Goal: Transaction & Acquisition: Subscribe to service/newsletter

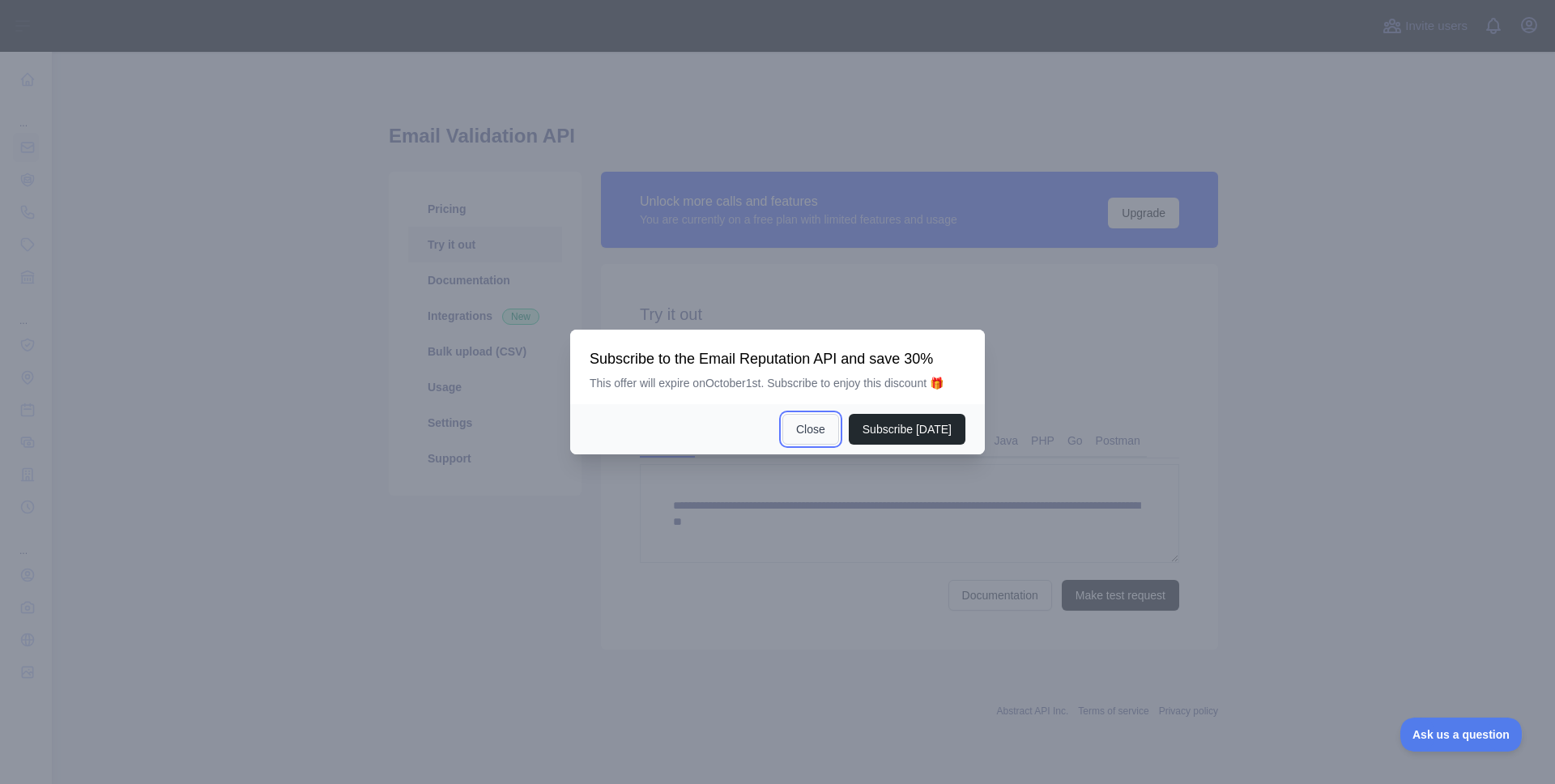
click at [802, 437] on button "Close" at bounding box center [810, 430] width 56 height 31
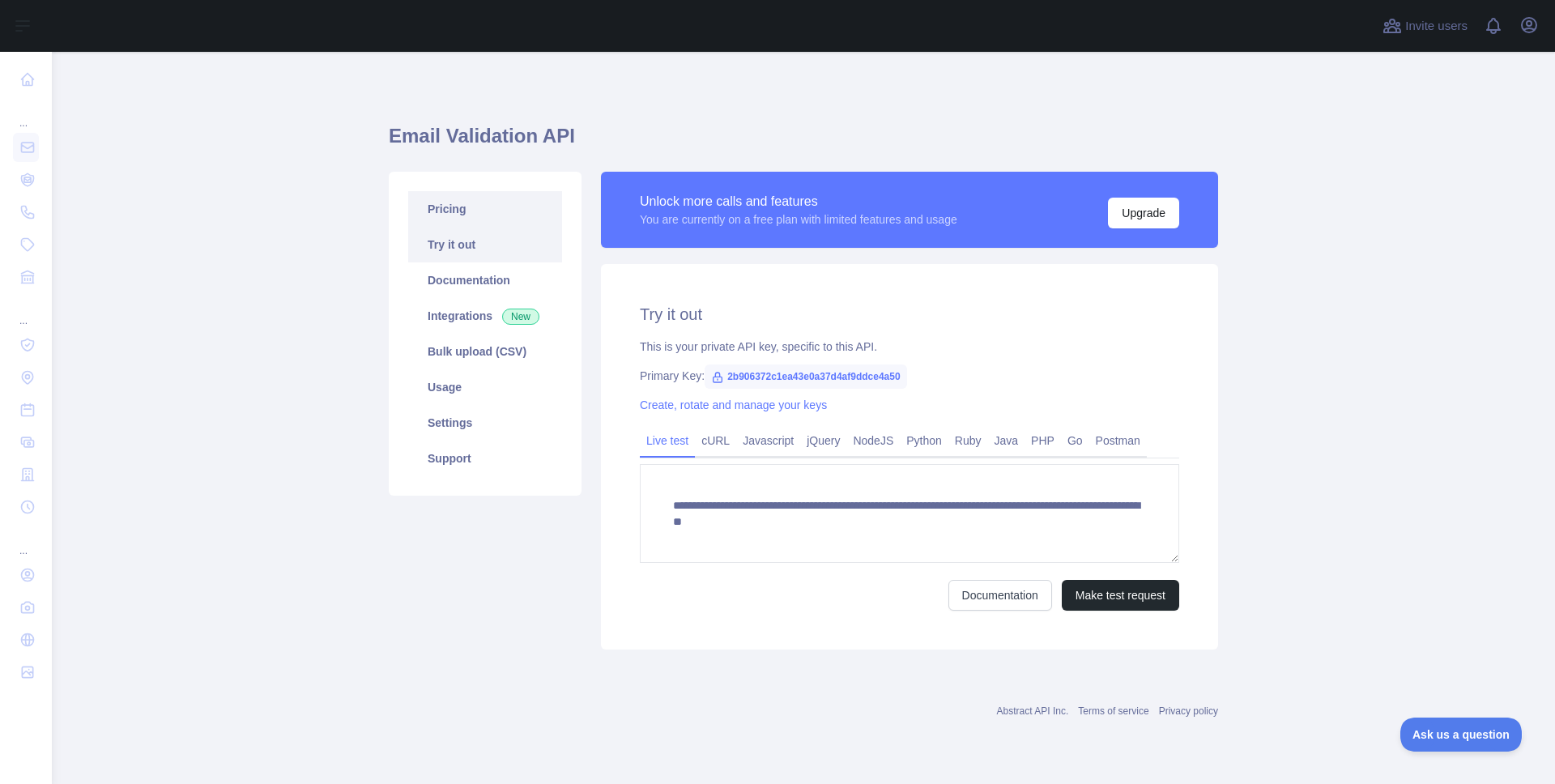
click at [480, 215] on link "Pricing" at bounding box center [485, 210] width 154 height 36
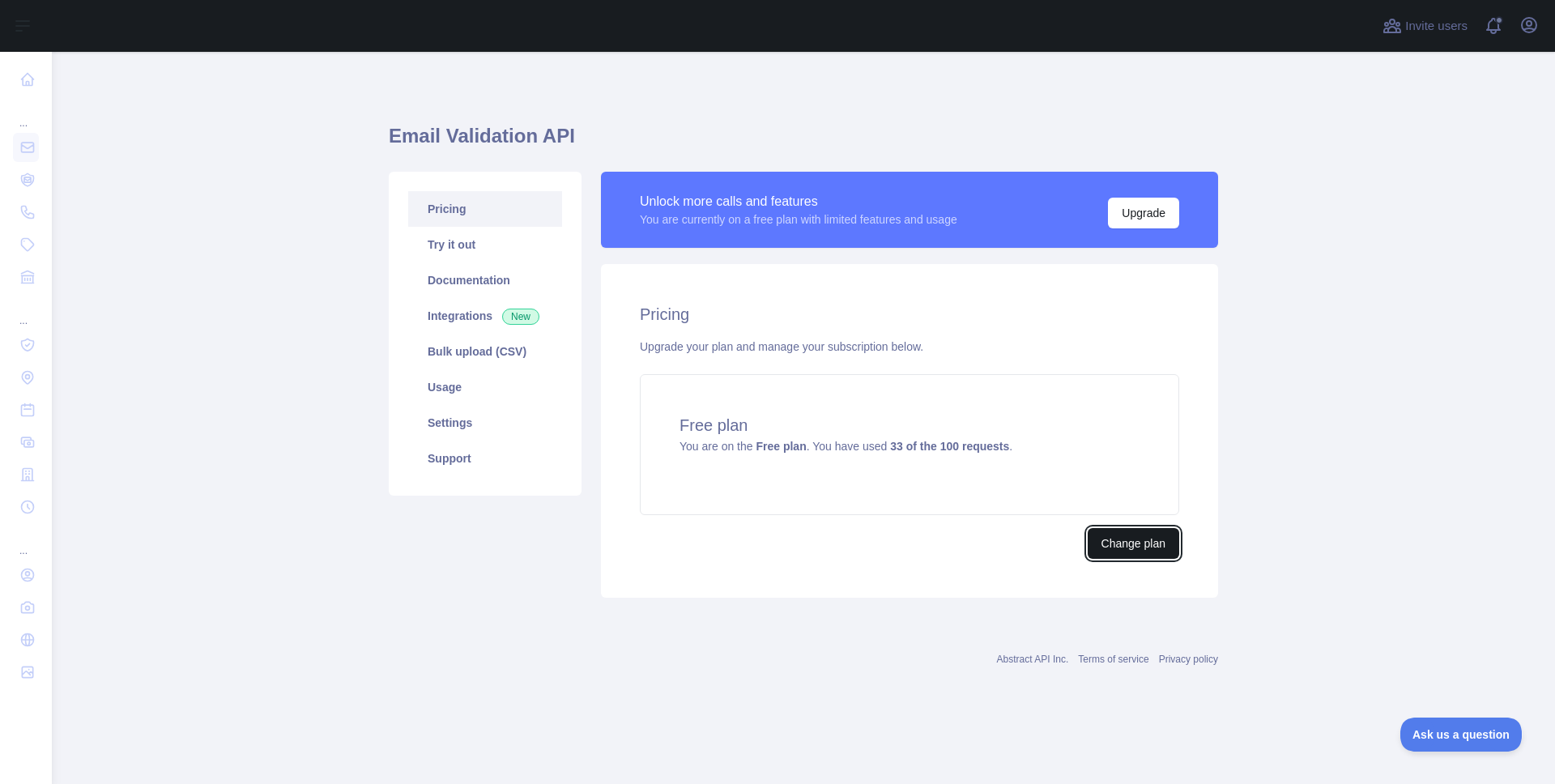
click at [1117, 536] on button "Change plan" at bounding box center [1134, 543] width 92 height 31
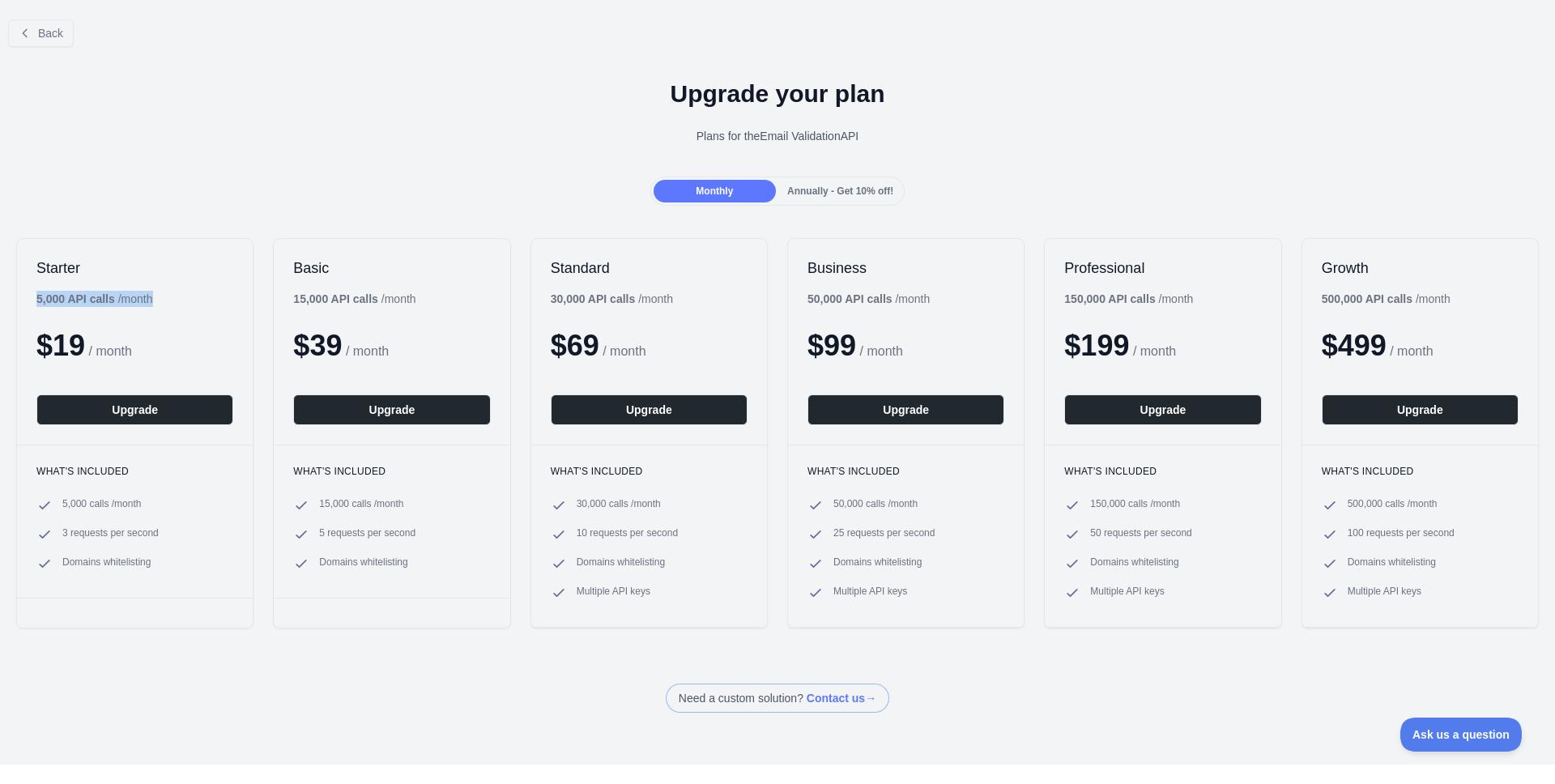
drag, startPoint x: 38, startPoint y: 300, endPoint x: 162, endPoint y: 295, distance: 124.1
click at [152, 295] on div "5,000 API calls / month" at bounding box center [95, 299] width 116 height 16
click at [302, 300] on b "15,000 API calls" at bounding box center [336, 299] width 85 height 13
drag, startPoint x: 291, startPoint y: 297, endPoint x: 352, endPoint y: 298, distance: 61.0
click at [352, 298] on b "15,000 API calls" at bounding box center [336, 299] width 85 height 13
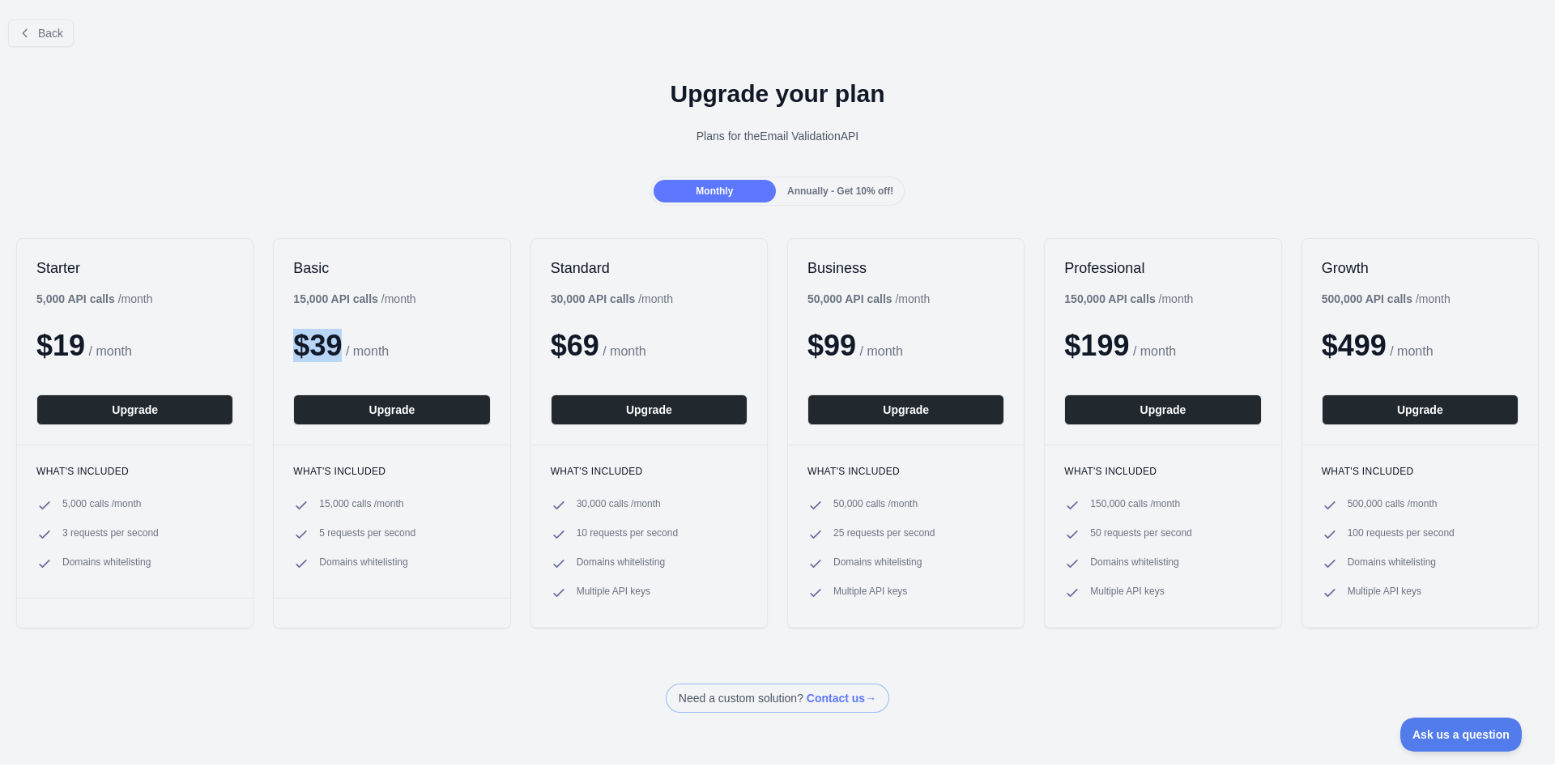
drag, startPoint x: 345, startPoint y: 348, endPoint x: 282, endPoint y: 344, distance: 63.1
click at [282, 344] on div "Basic 15,000 API calls / month $ 39 / month Upgrade" at bounding box center [391, 341] width 236 height 205
click at [322, 284] on div "Basic 15,000 API calls / month $ 39 / month Upgrade" at bounding box center [391, 341] width 236 height 205
click at [32, 33] on button "Back" at bounding box center [41, 34] width 65 height 28
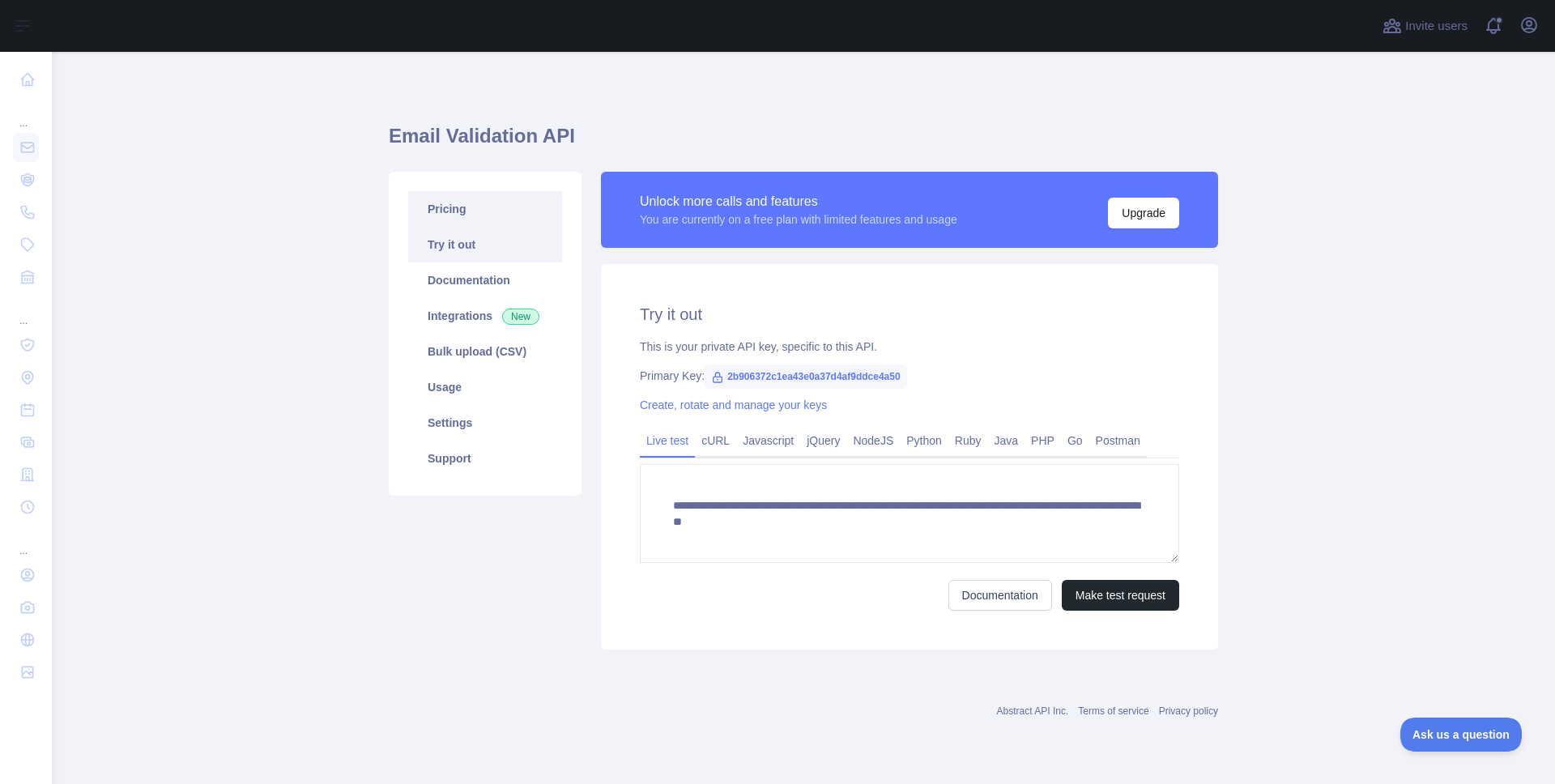
click at [462, 210] on link "Pricing" at bounding box center [485, 210] width 154 height 36
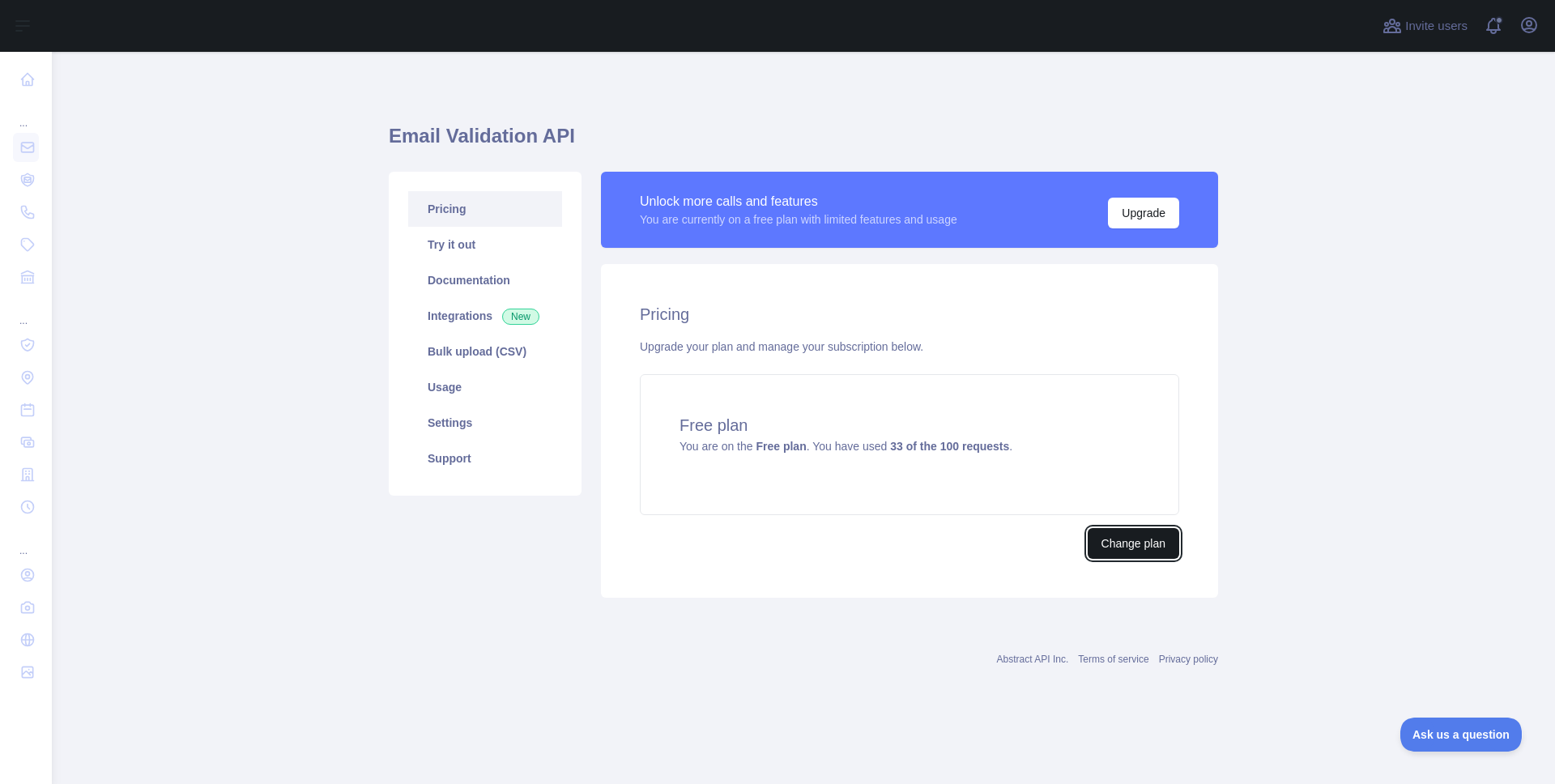
click at [1108, 536] on button "Change plan" at bounding box center [1134, 543] width 92 height 31
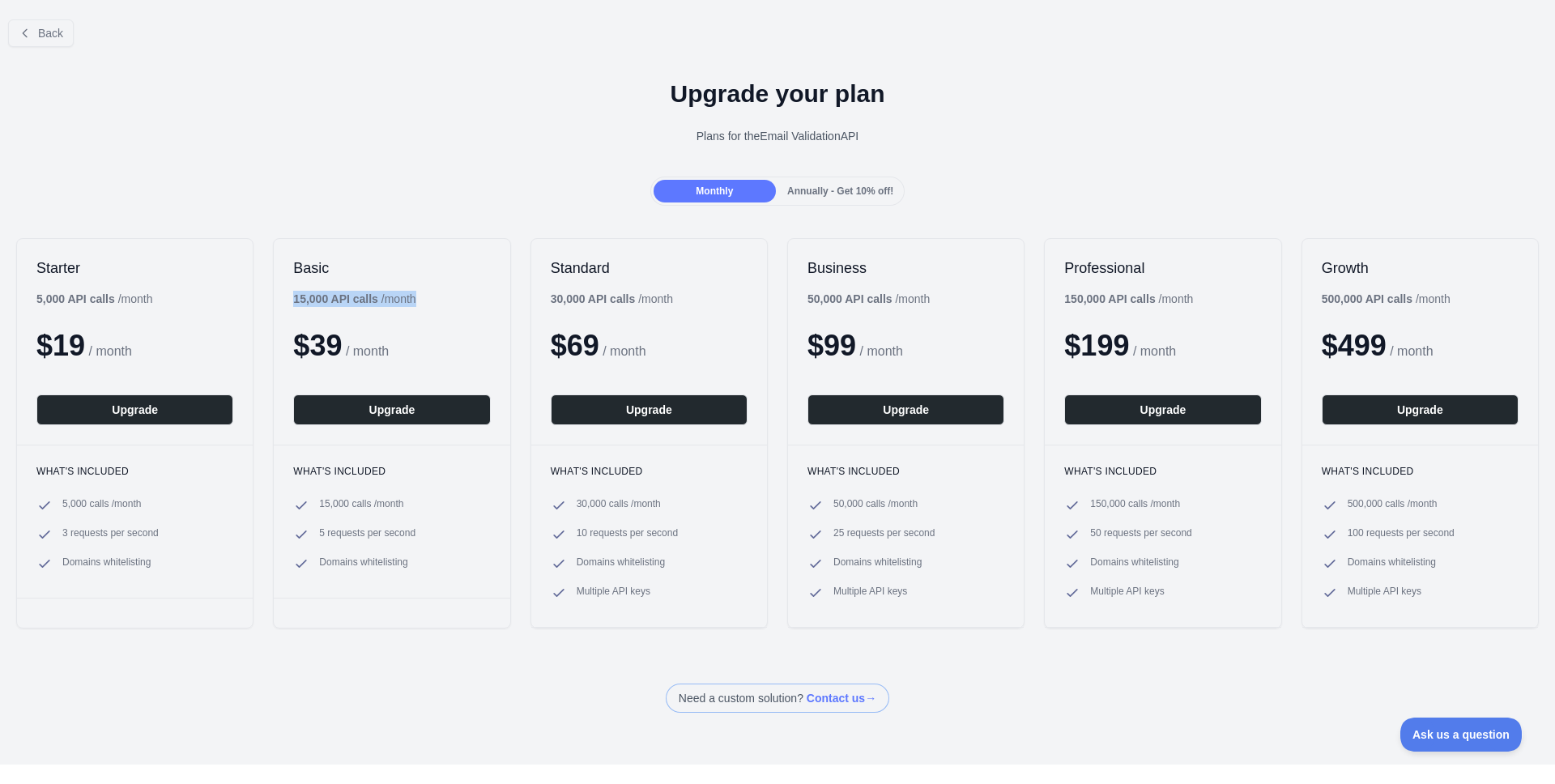
drag, startPoint x: 317, startPoint y: 296, endPoint x: 448, endPoint y: 295, distance: 131.0
click at [448, 295] on div "Basic 15,000 API calls / month $ 39 / month Upgrade" at bounding box center [391, 341] width 236 height 205
drag, startPoint x: 549, startPoint y: 298, endPoint x: 658, endPoint y: 304, distance: 109.2
click at [658, 304] on div "30,000 API calls / month" at bounding box center [611, 299] width 122 height 16
click at [692, 299] on div "Standard 30,000 API calls / month $ 69 / month Upgrade" at bounding box center [649, 341] width 236 height 205
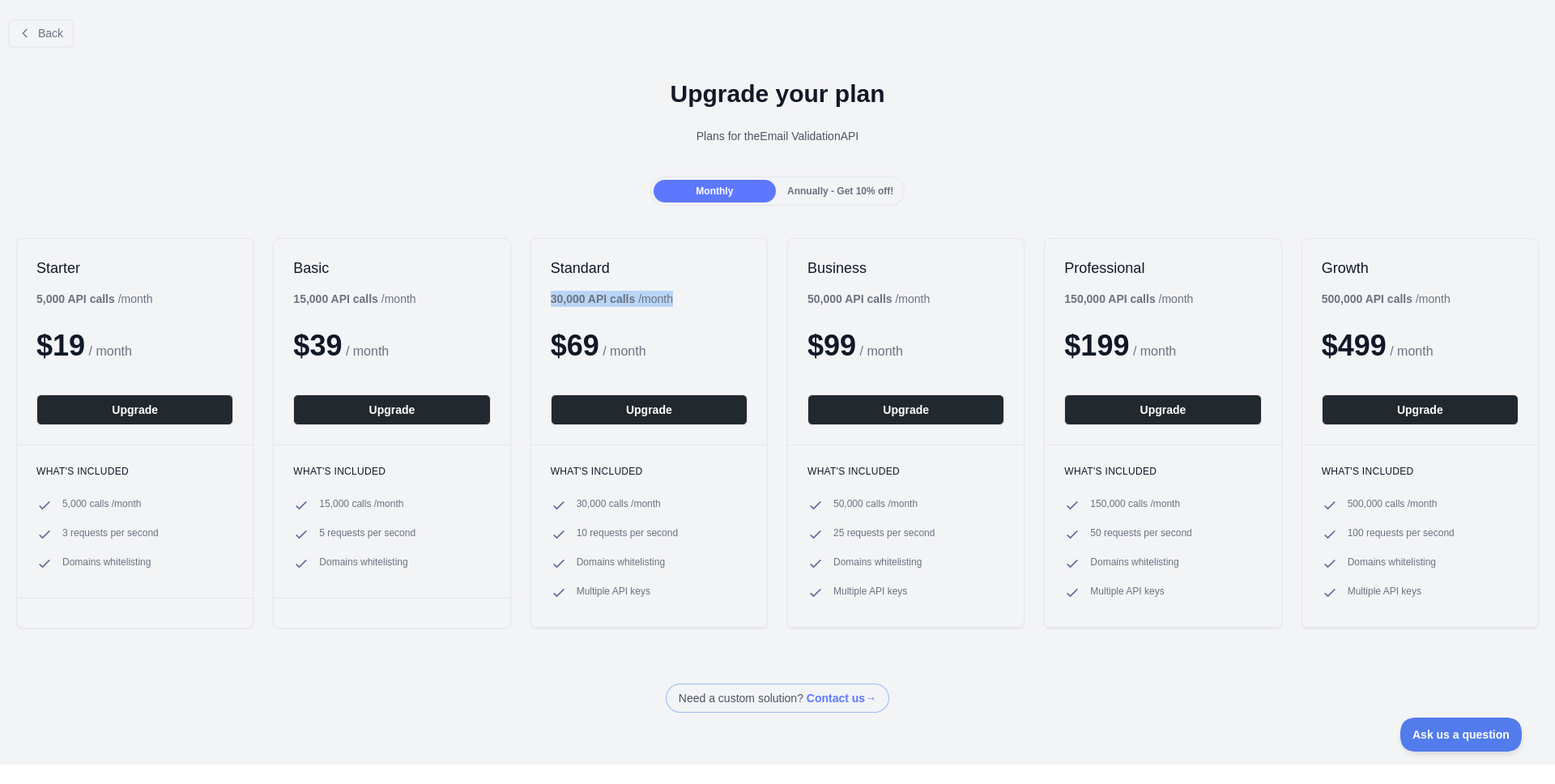
drag, startPoint x: 687, startPoint y: 297, endPoint x: 547, endPoint y: 292, distance: 140.1
click at [547, 292] on div "Standard 30,000 API calls / month $ 69 / month Upgrade" at bounding box center [649, 341] width 236 height 205
click at [49, 31] on span "Back" at bounding box center [51, 34] width 25 height 13
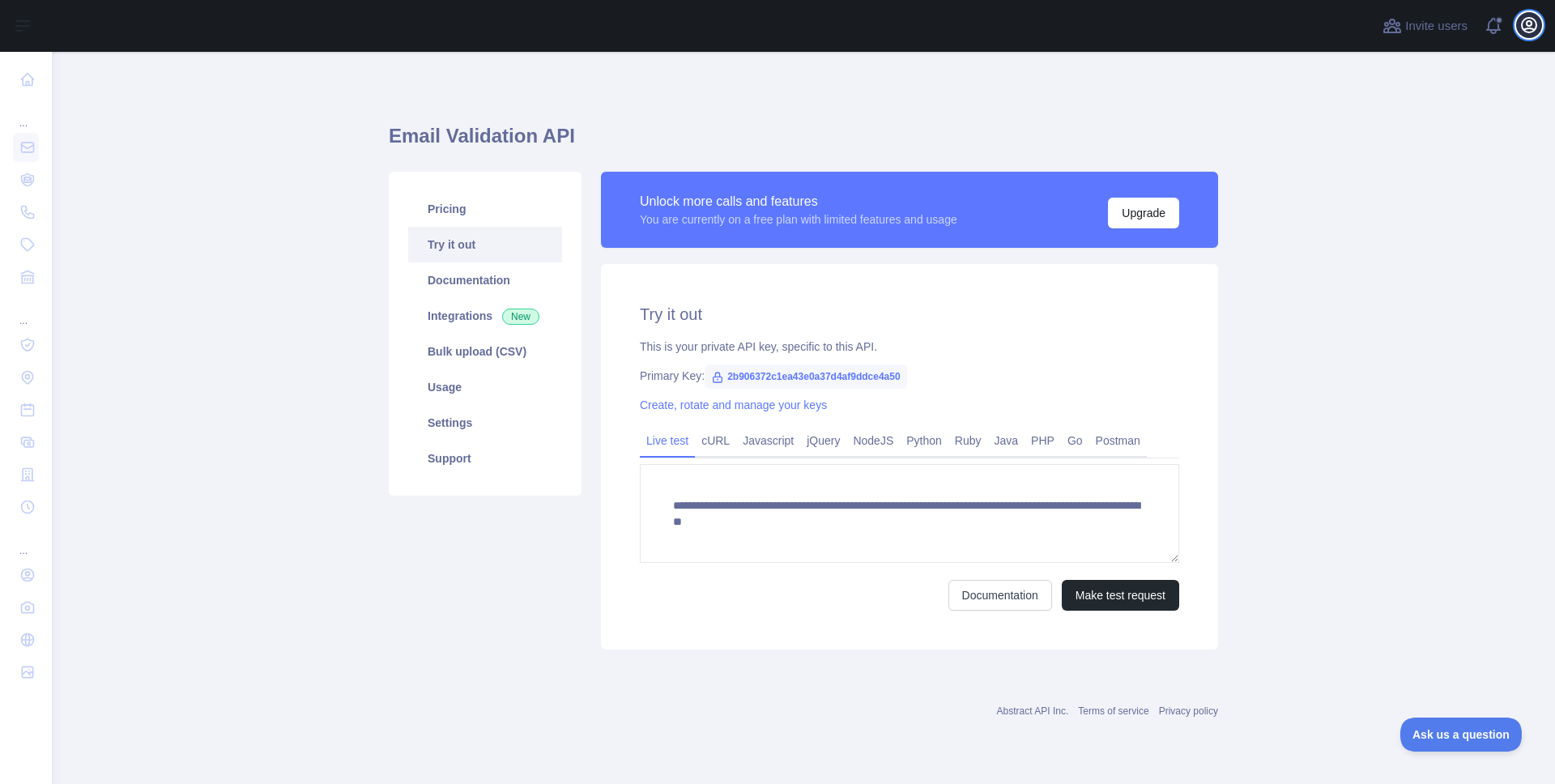
click at [1530, 23] on icon "button" at bounding box center [1530, 25] width 15 height 15
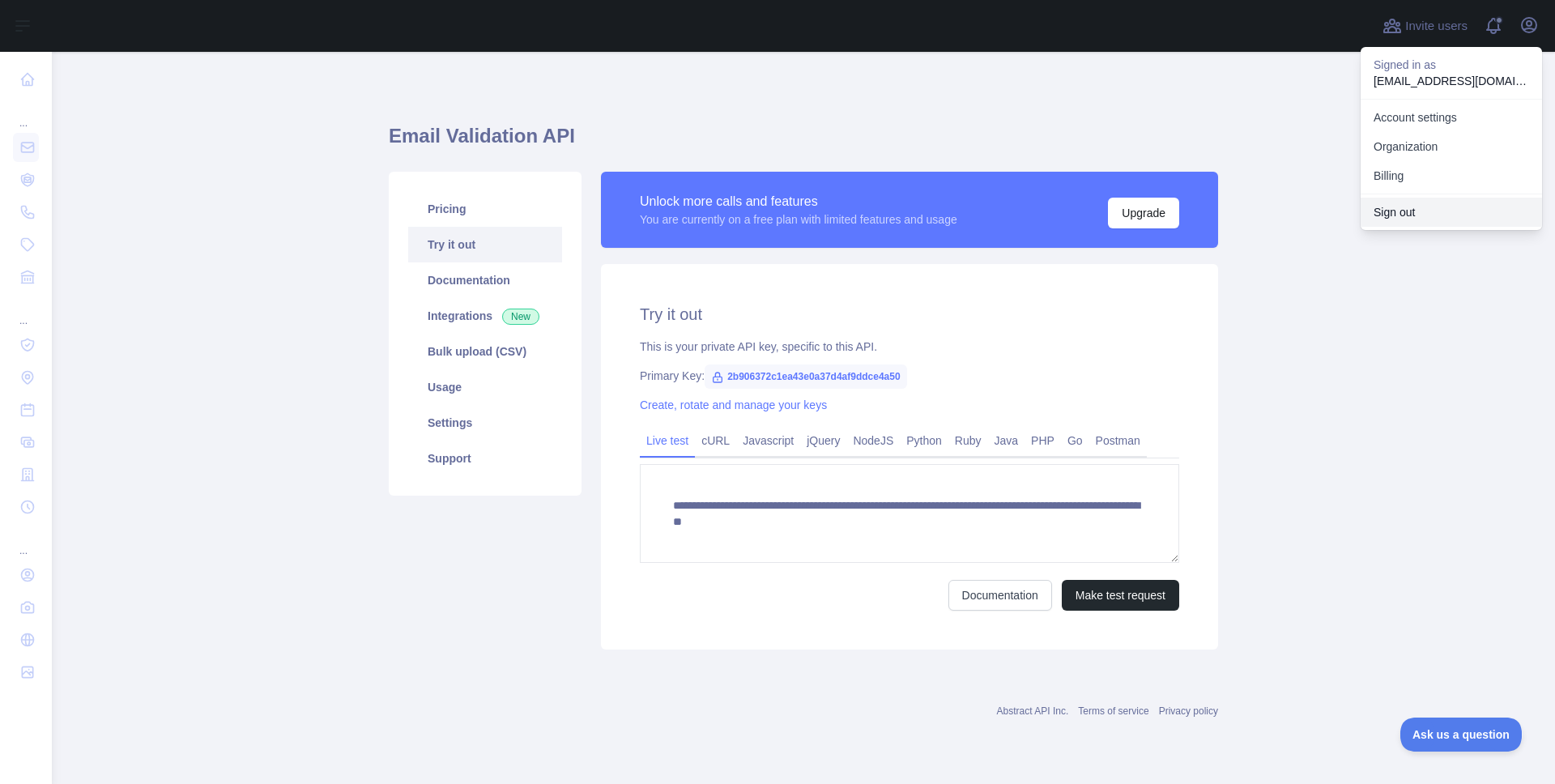
click at [1408, 207] on button "Sign out" at bounding box center [1452, 212] width 182 height 29
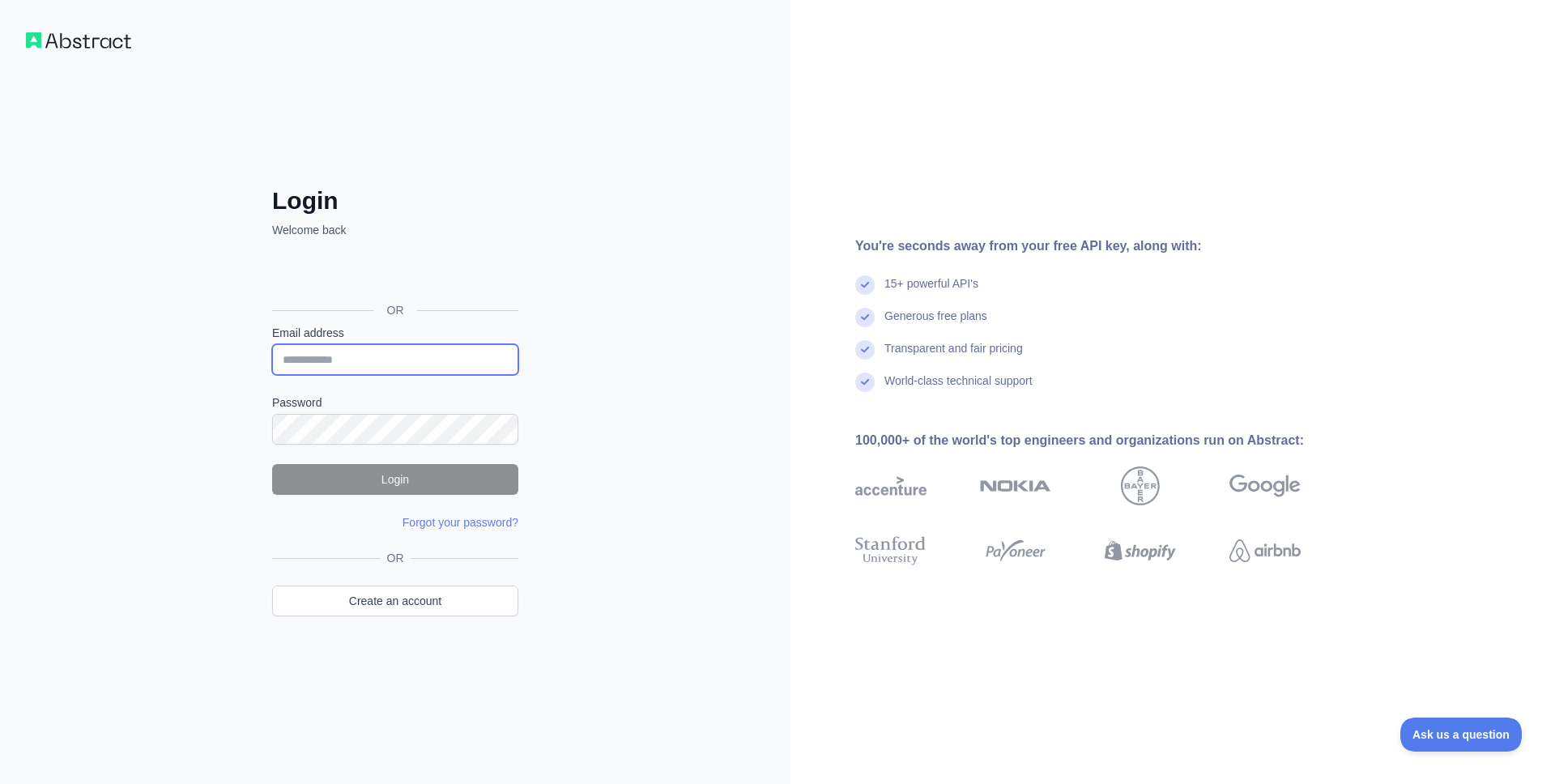
type input "**********"
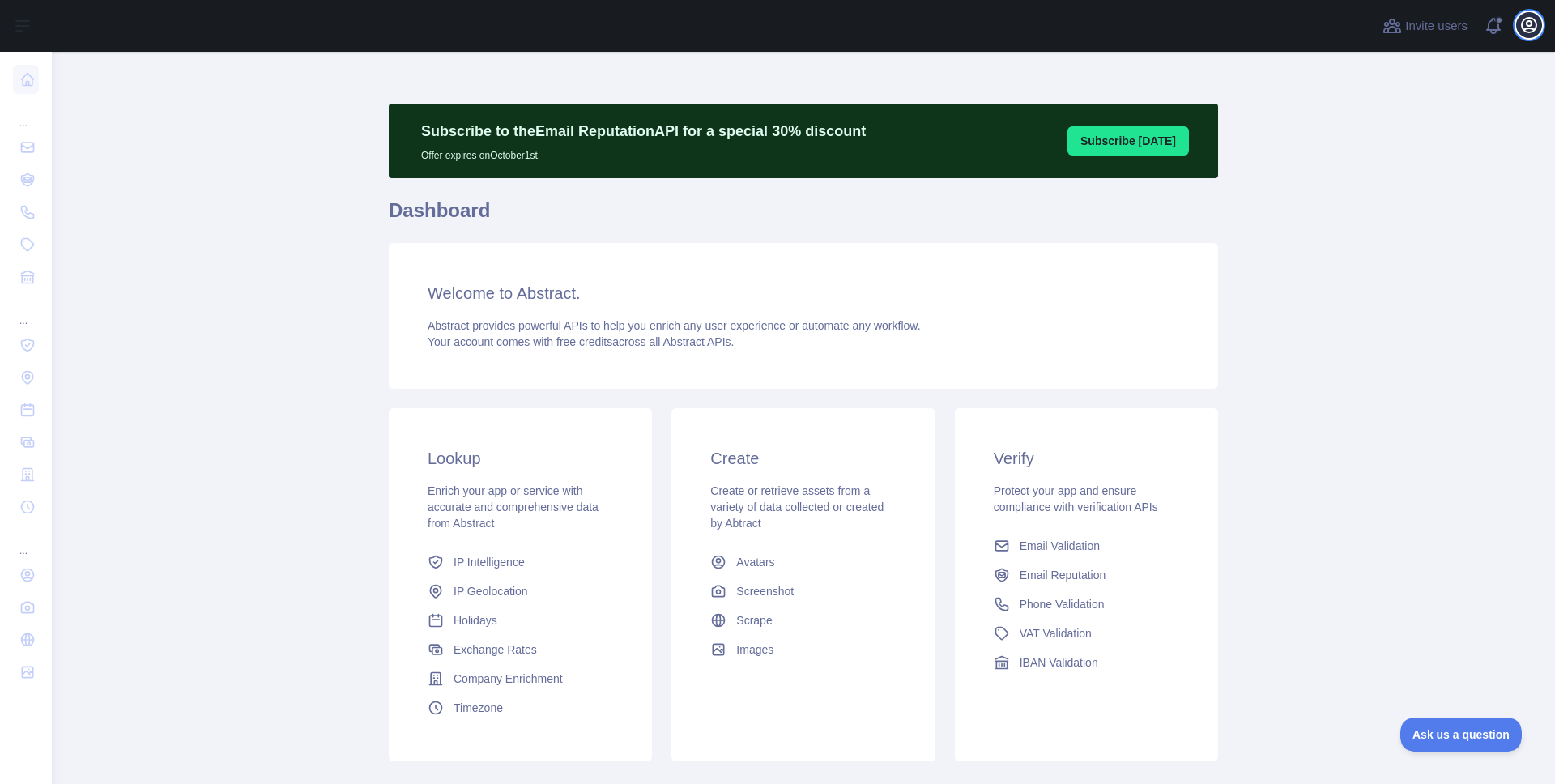
click at [1522, 24] on icon "button" at bounding box center [1530, 25] width 15 height 15
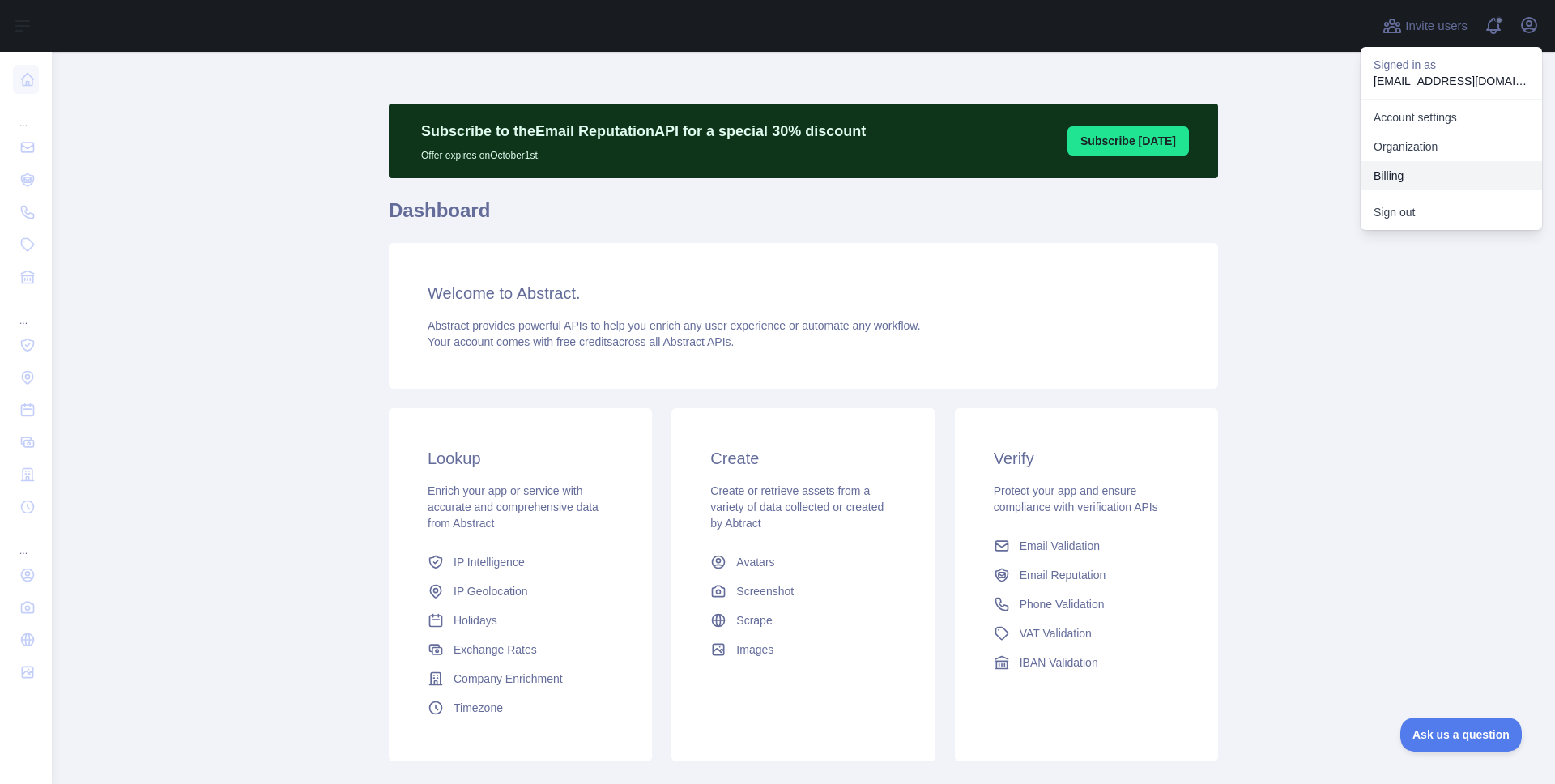
click at [1402, 174] on button "Billing" at bounding box center [1452, 176] width 182 height 29
